Goal: Register for event/course

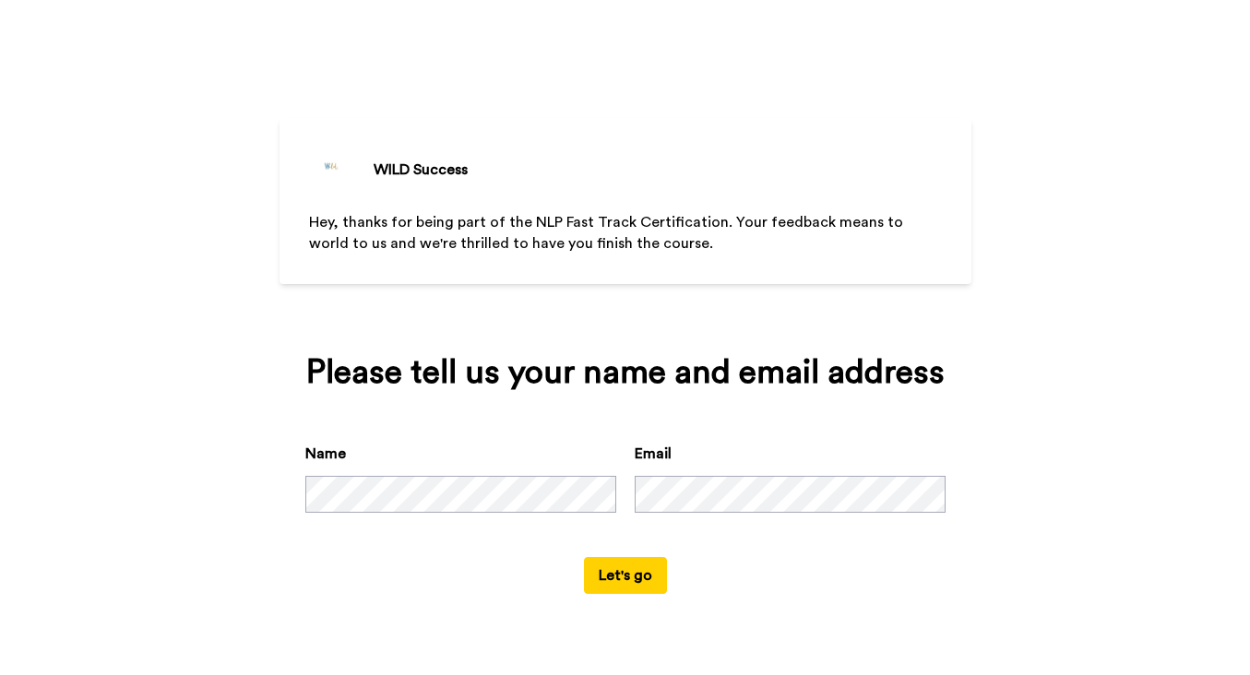
click at [623, 577] on button "Let's go" at bounding box center [625, 575] width 83 height 37
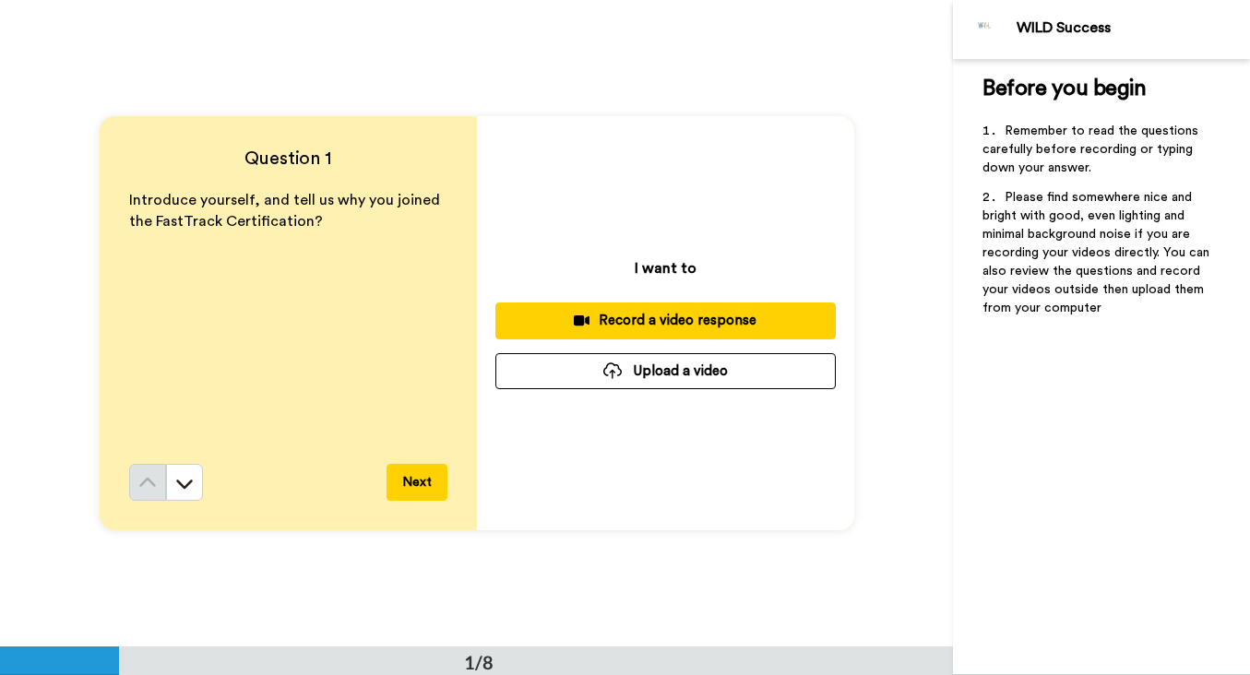
click at [701, 329] on div "Record a video response" at bounding box center [665, 320] width 311 height 19
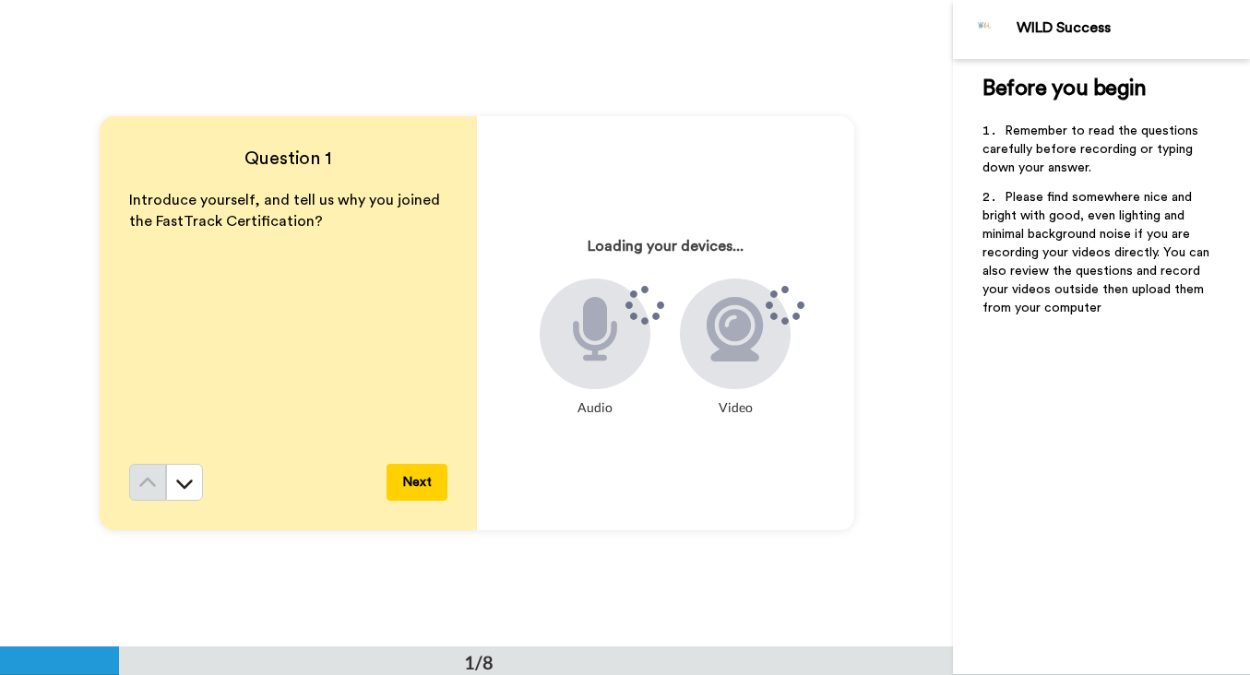
click at [420, 481] on button "Next" at bounding box center [416, 482] width 61 height 37
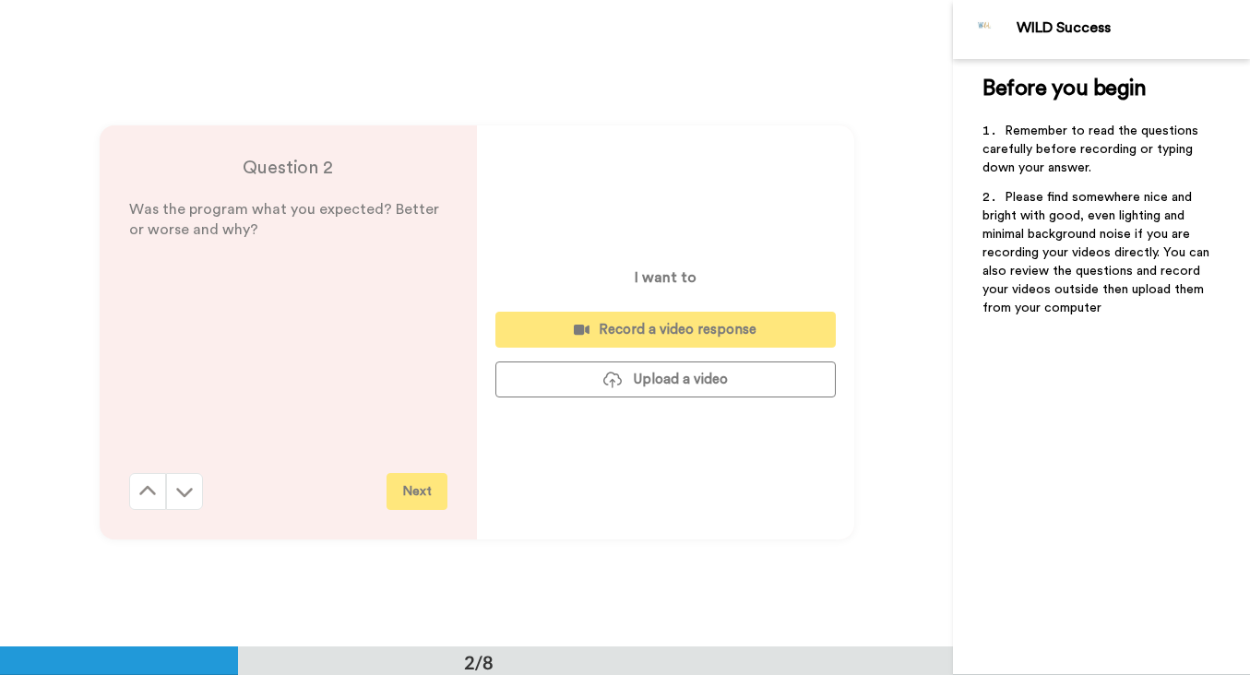
scroll to position [647, 0]
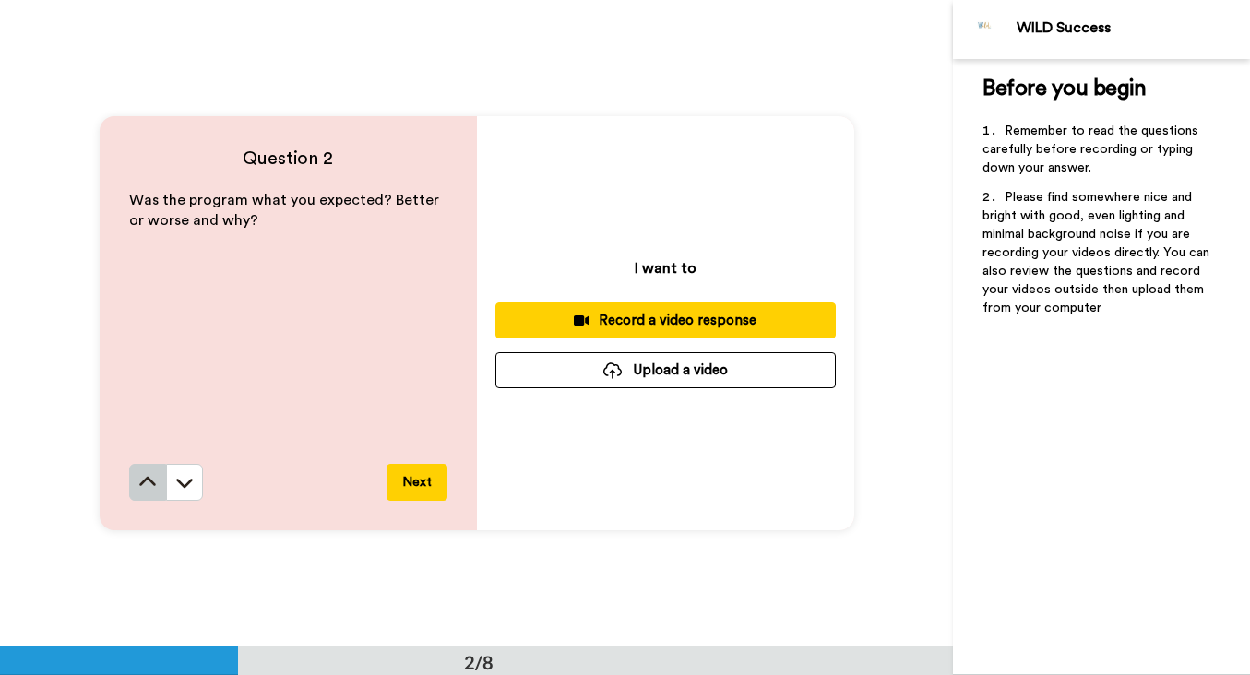
click at [148, 483] on icon at bounding box center [147, 482] width 18 height 18
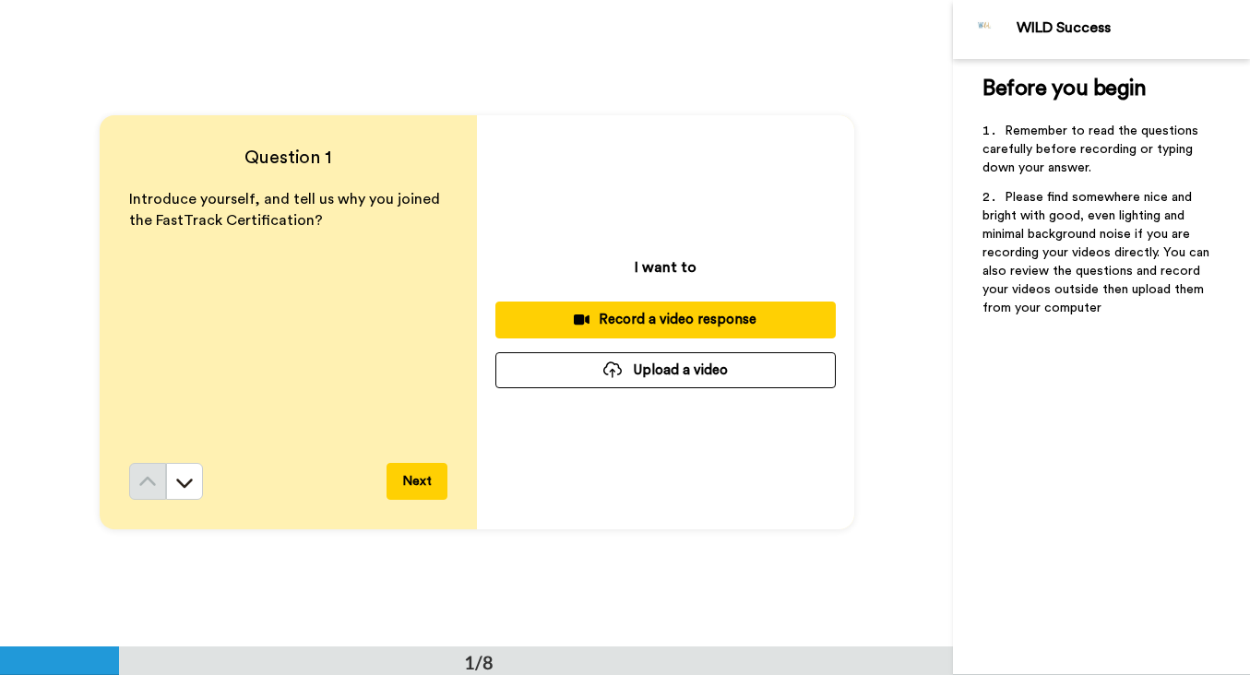
scroll to position [0, 0]
click at [665, 317] on div "Record a video response" at bounding box center [665, 320] width 311 height 19
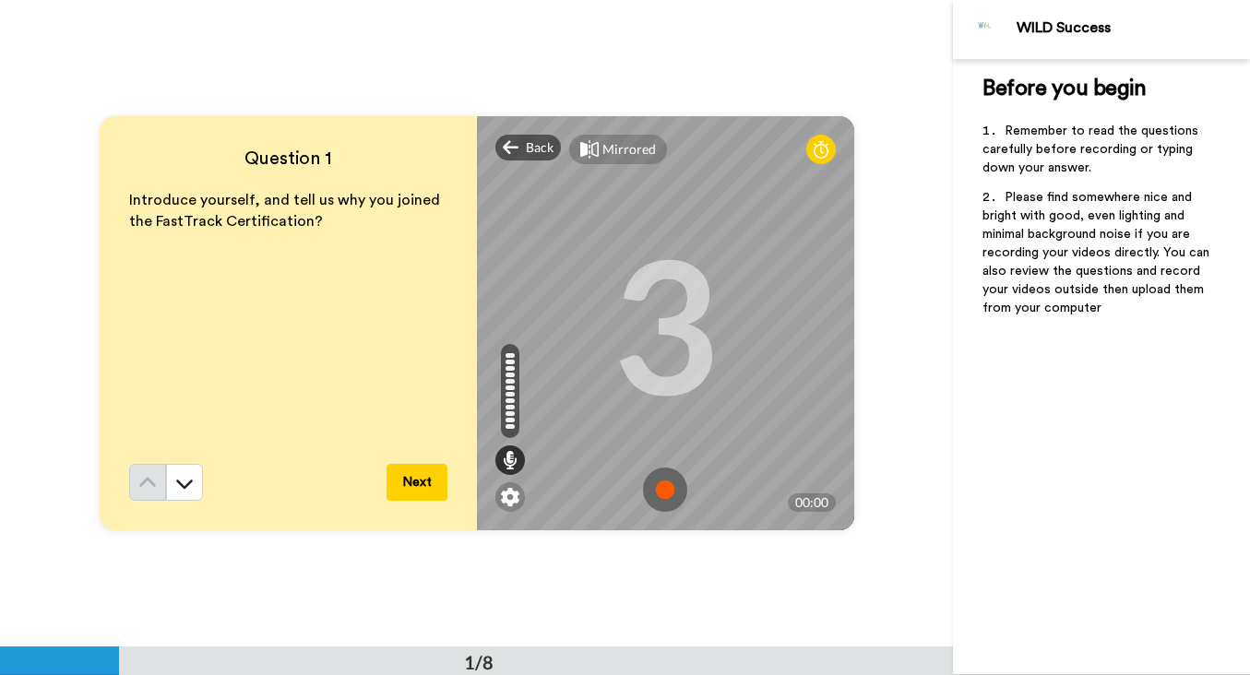
click at [666, 481] on img at bounding box center [665, 490] width 44 height 44
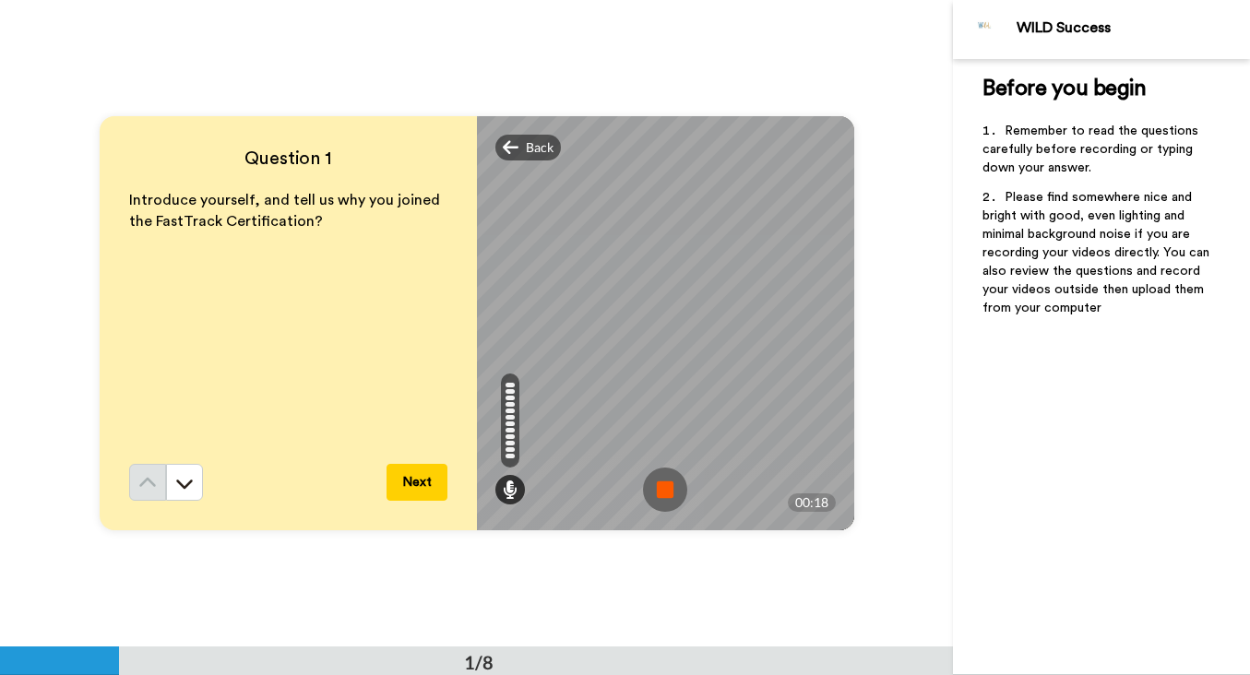
click at [666, 481] on img at bounding box center [665, 490] width 44 height 44
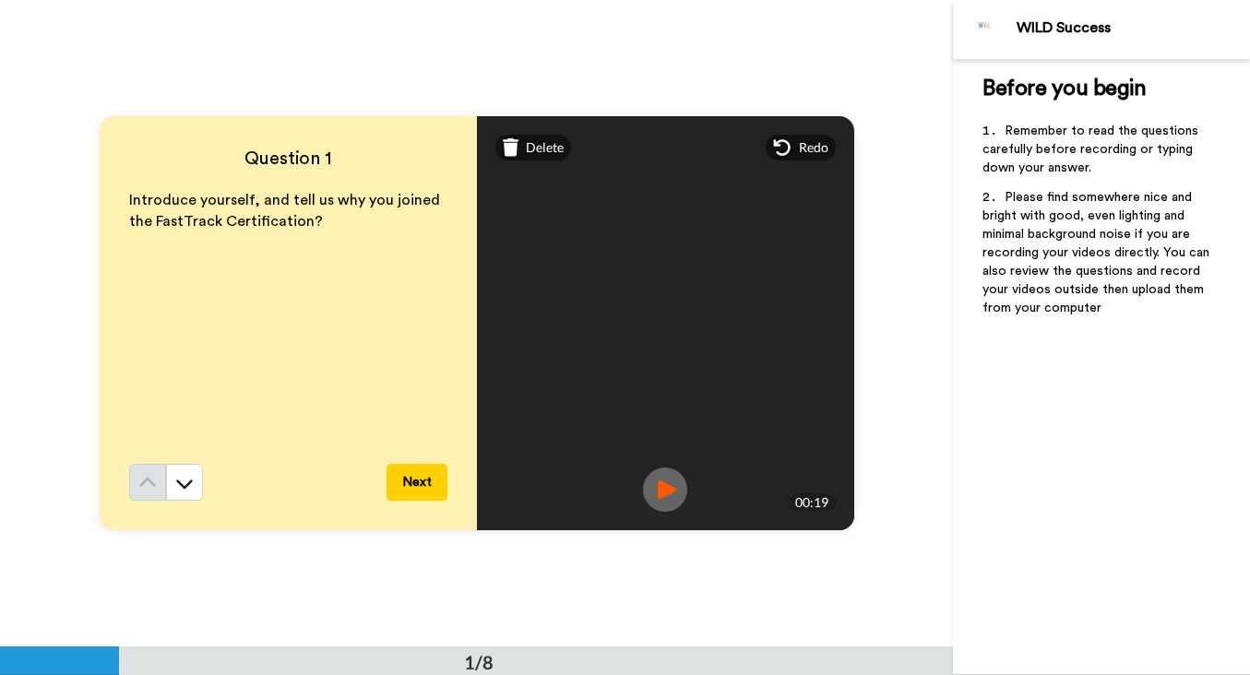
click at [666, 495] on img at bounding box center [665, 490] width 44 height 44
click at [665, 487] on img at bounding box center [665, 490] width 44 height 44
click at [821, 147] on span "Redo" at bounding box center [814, 147] width 30 height 18
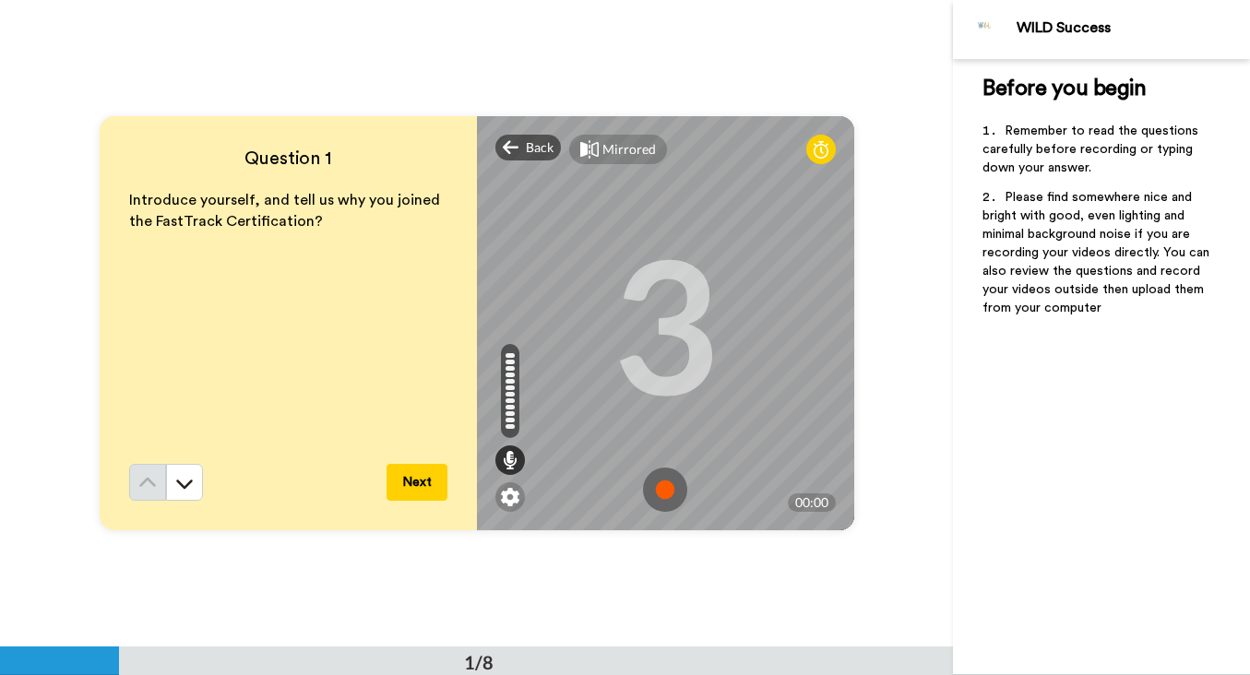
click at [666, 492] on img at bounding box center [665, 490] width 44 height 44
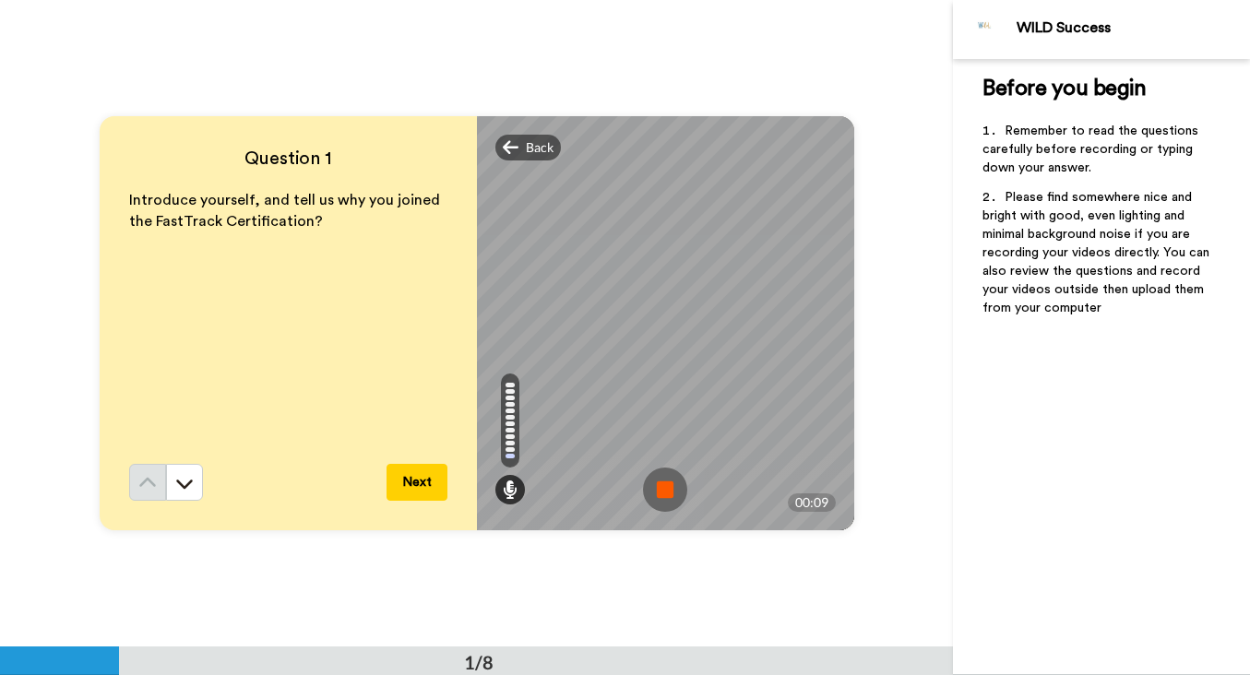
click at [666, 492] on img at bounding box center [665, 490] width 44 height 44
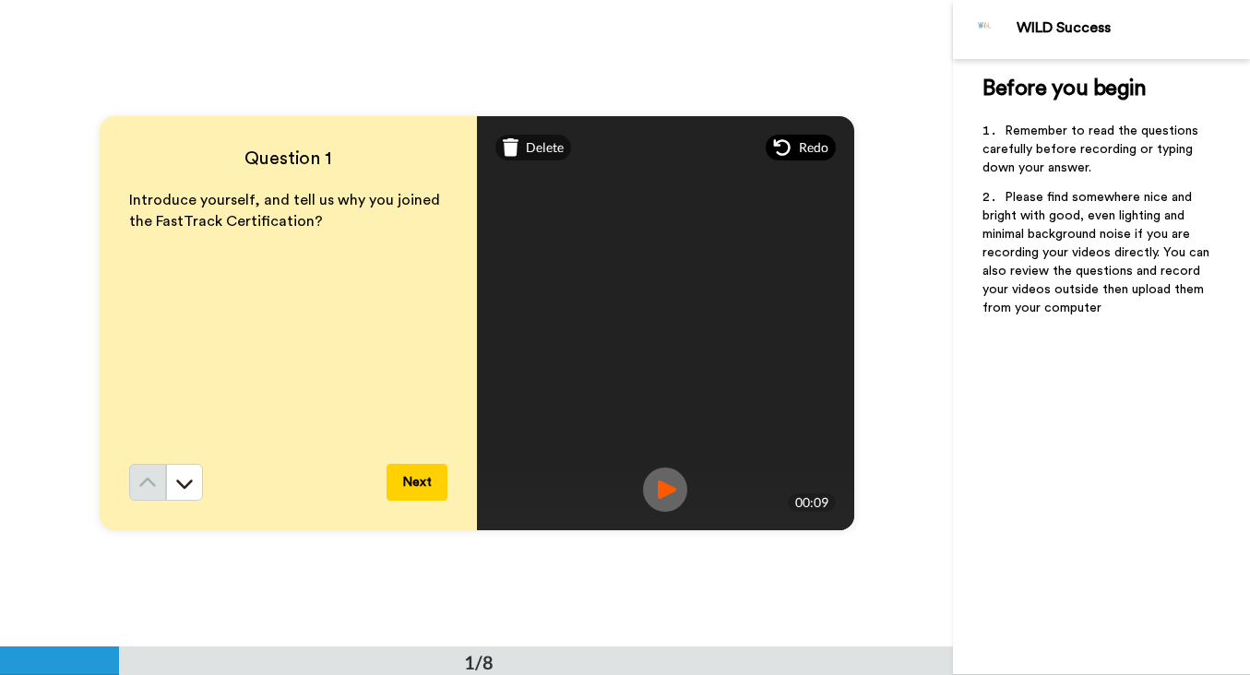
click at [821, 143] on span "Redo" at bounding box center [814, 147] width 30 height 18
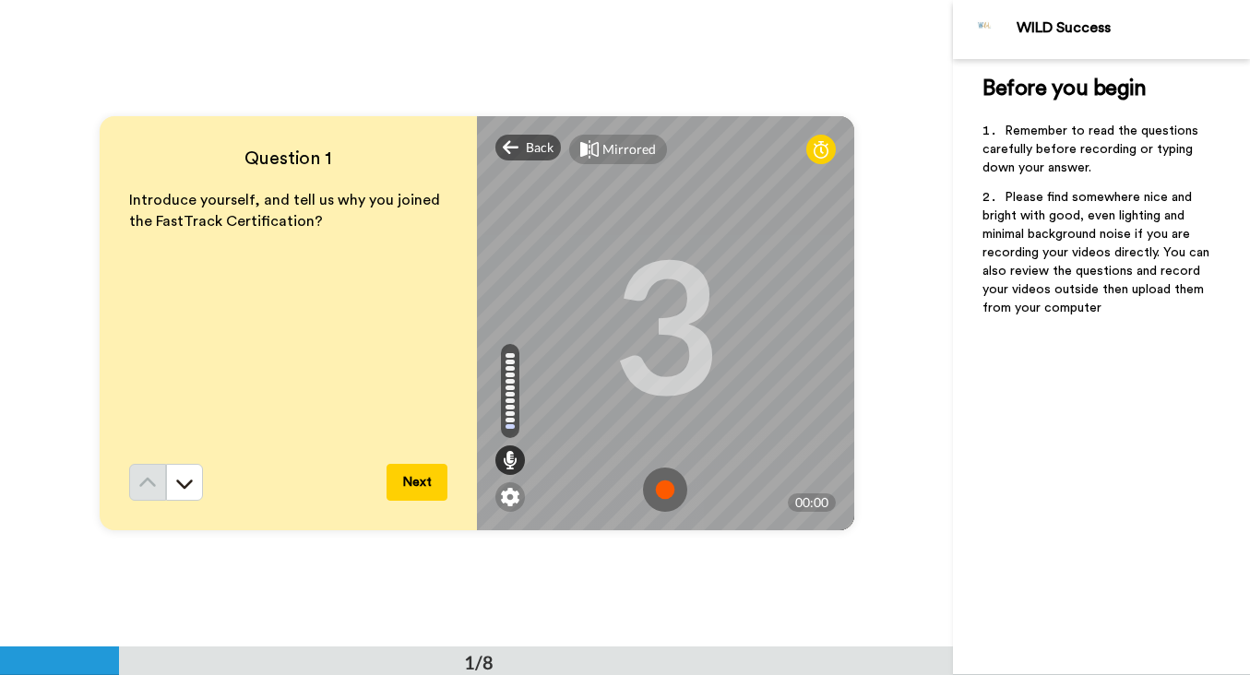
click at [666, 493] on img at bounding box center [665, 490] width 44 height 44
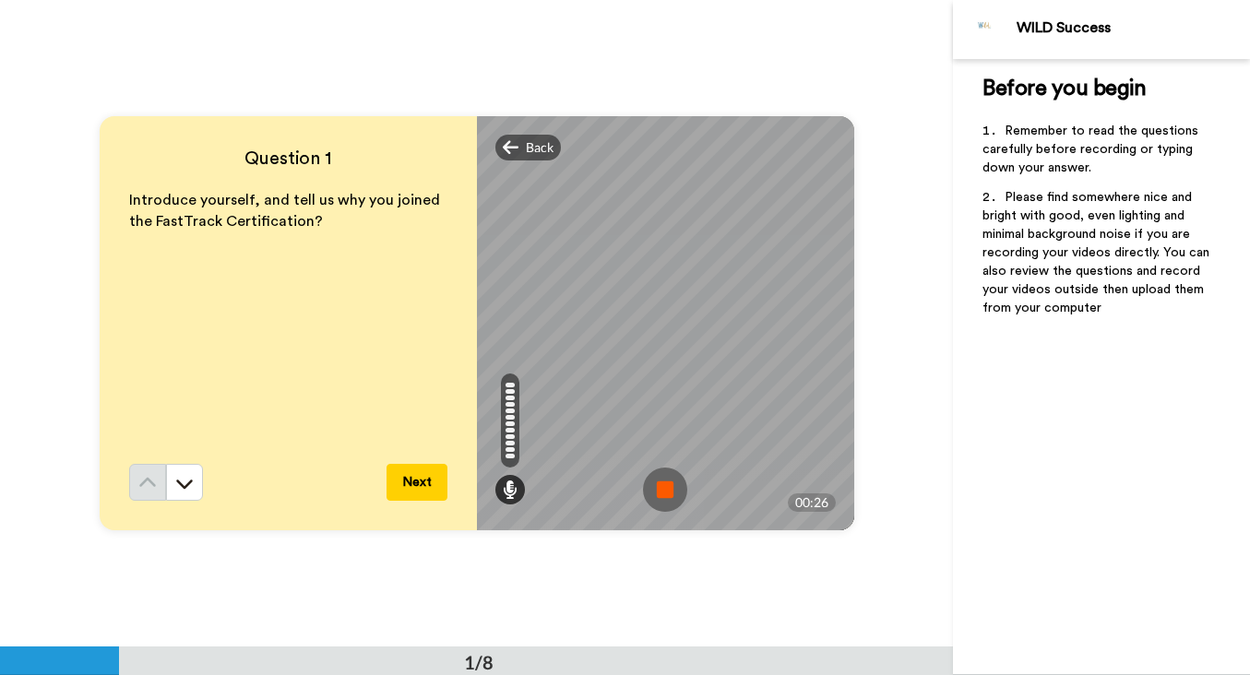
click at [663, 482] on img at bounding box center [665, 490] width 44 height 44
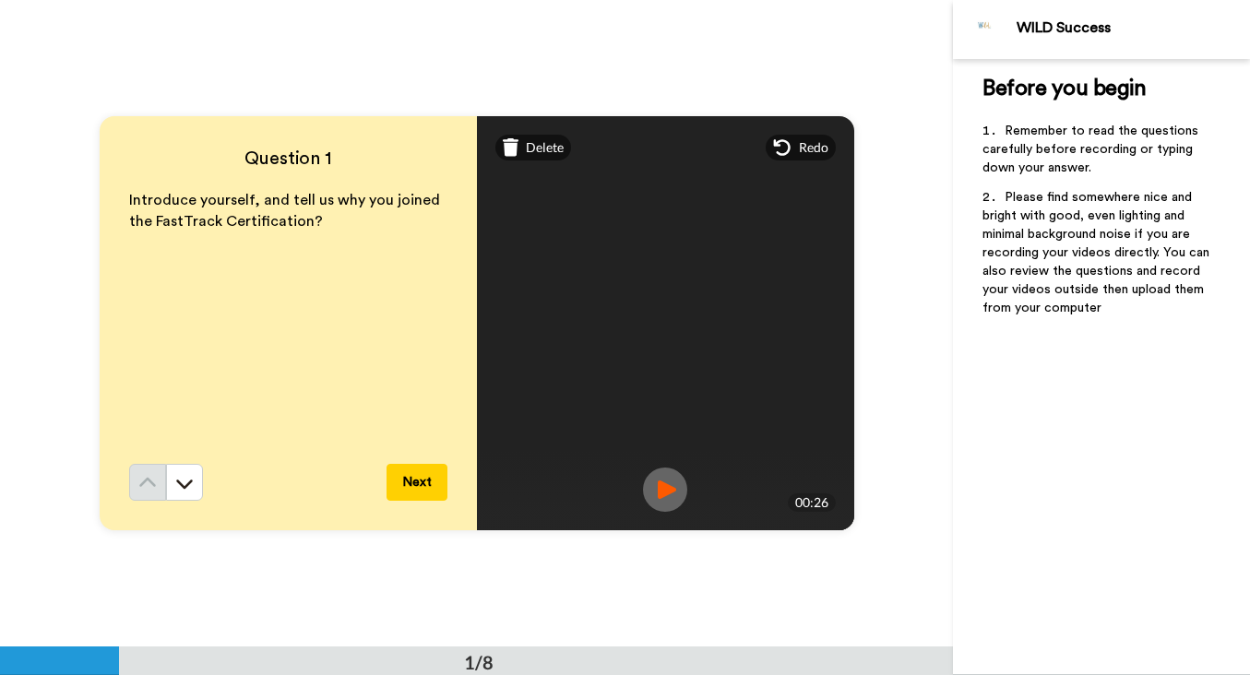
click at [665, 498] on img at bounding box center [665, 490] width 44 height 44
click at [419, 486] on button "Next" at bounding box center [416, 482] width 61 height 37
